Goal: Find specific page/section: Find specific page/section

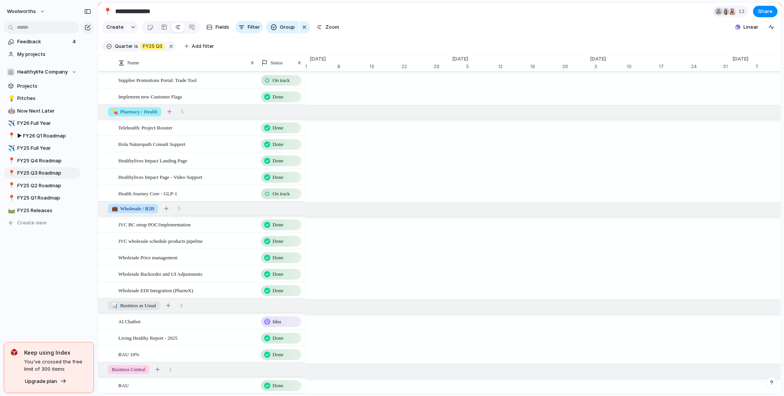
scroll to position [184, 0]
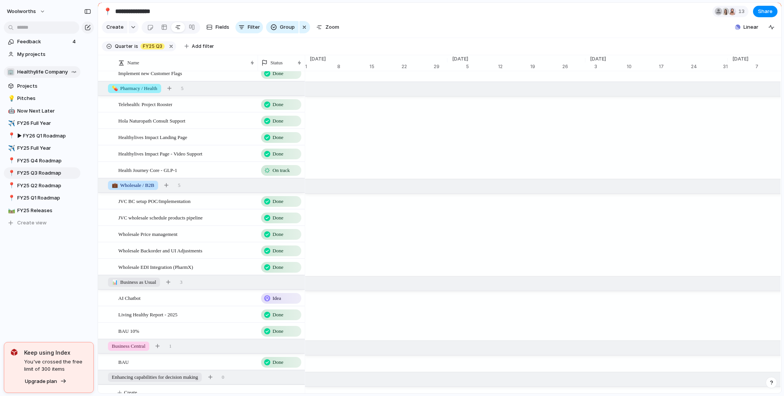
click at [44, 75] on span "Healthylife Company" at bounding box center [42, 72] width 51 height 8
click at [44, 75] on div "🏢 Healthylife Company 🛠️ Insights & Analytics ⚡ Product & Design 🔧 Tech Interna…" at bounding box center [392, 198] width 784 height 396
click at [46, 109] on span "Now Next Later" at bounding box center [47, 111] width 60 height 8
type input "**********"
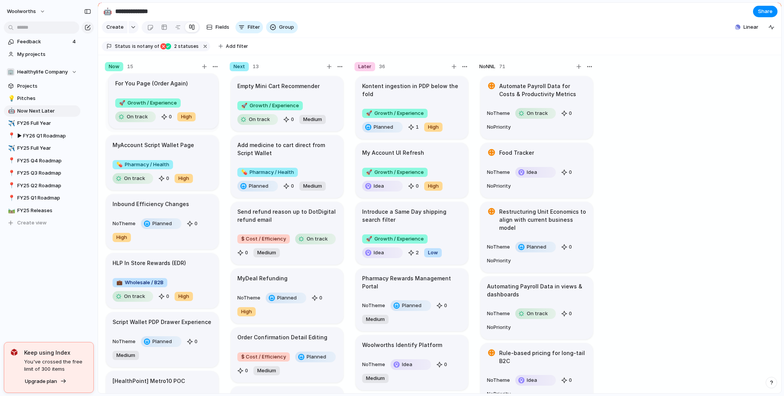
drag, startPoint x: 313, startPoint y: 95, endPoint x: 191, endPoint y: 86, distance: 122.8
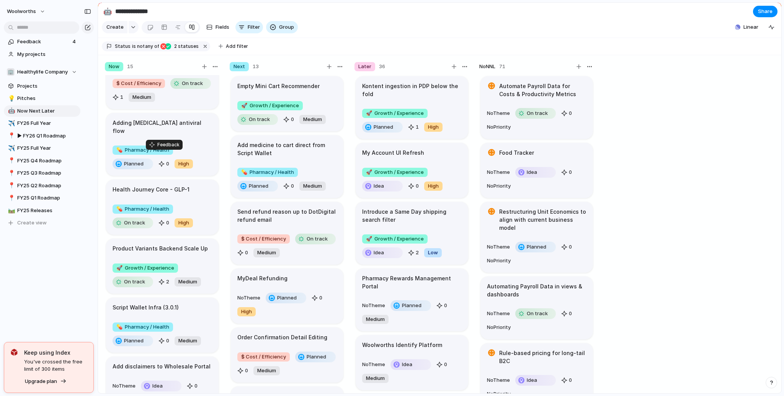
scroll to position [577, 0]
